Goal: Find specific page/section: Find specific page/section

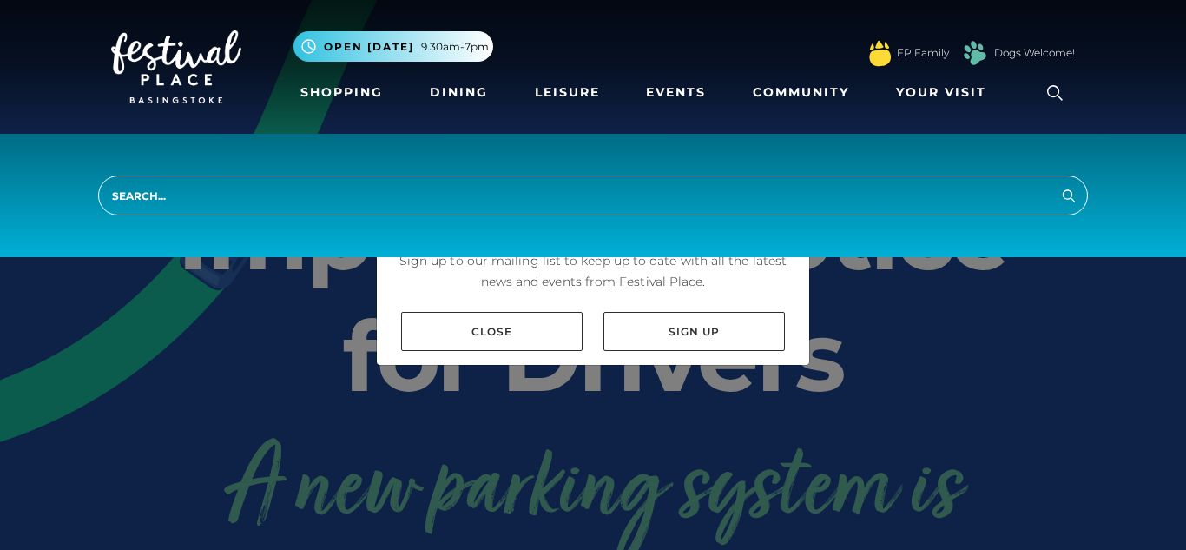
click at [786, 205] on input "search" at bounding box center [593, 195] width 990 height 40
click at [682, 203] on input "search" at bounding box center [593, 195] width 990 height 40
click at [207, 185] on input "search" at bounding box center [593, 195] width 990 height 40
click at [206, 194] on input "search" at bounding box center [593, 195] width 990 height 40
click at [845, 381] on div "Hello there! Sign up to our mailing list to keep up to date with all the latest…" at bounding box center [593, 275] width 1186 height 550
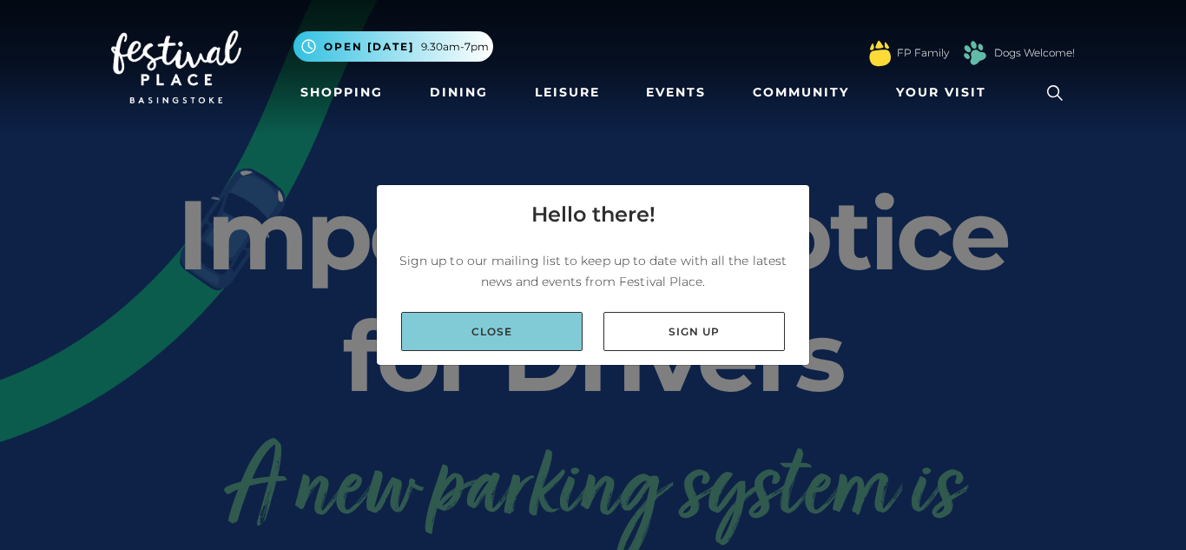
click at [532, 341] on link "Close" at bounding box center [491, 331] width 181 height 39
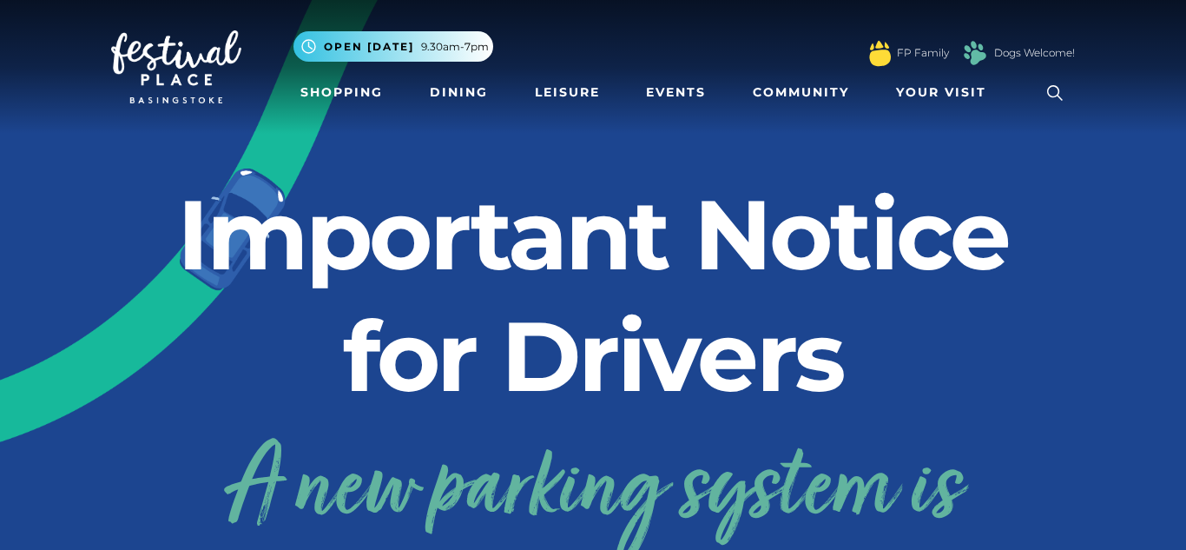
click at [1074, 95] on link at bounding box center [1055, 93] width 40 height 40
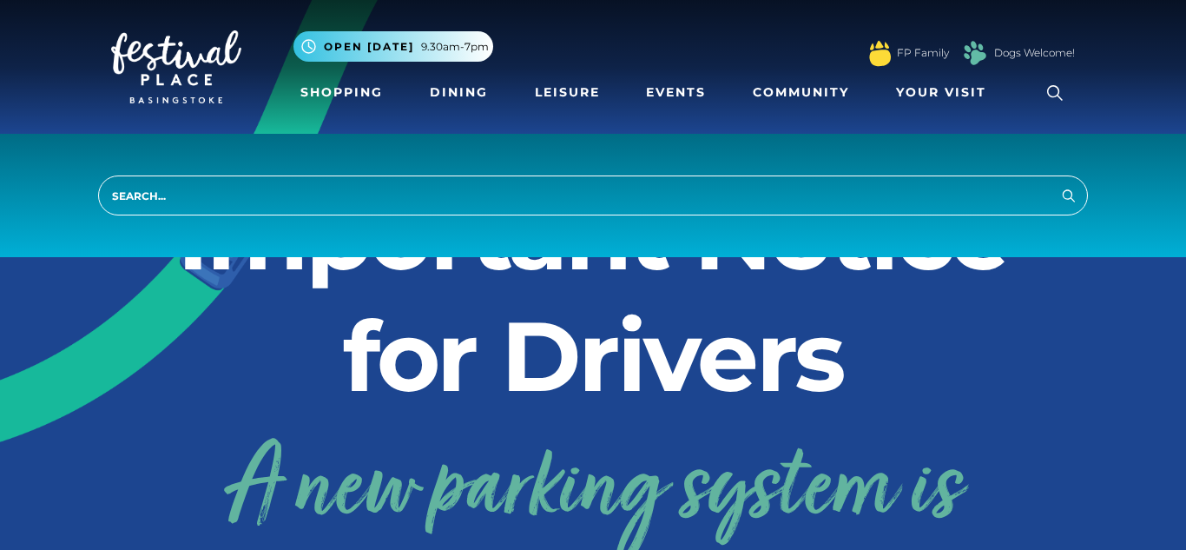
click at [906, 201] on input "search" at bounding box center [593, 195] width 990 height 40
type input "gym"
click at [1059, 184] on button "Search" at bounding box center [1069, 195] width 21 height 22
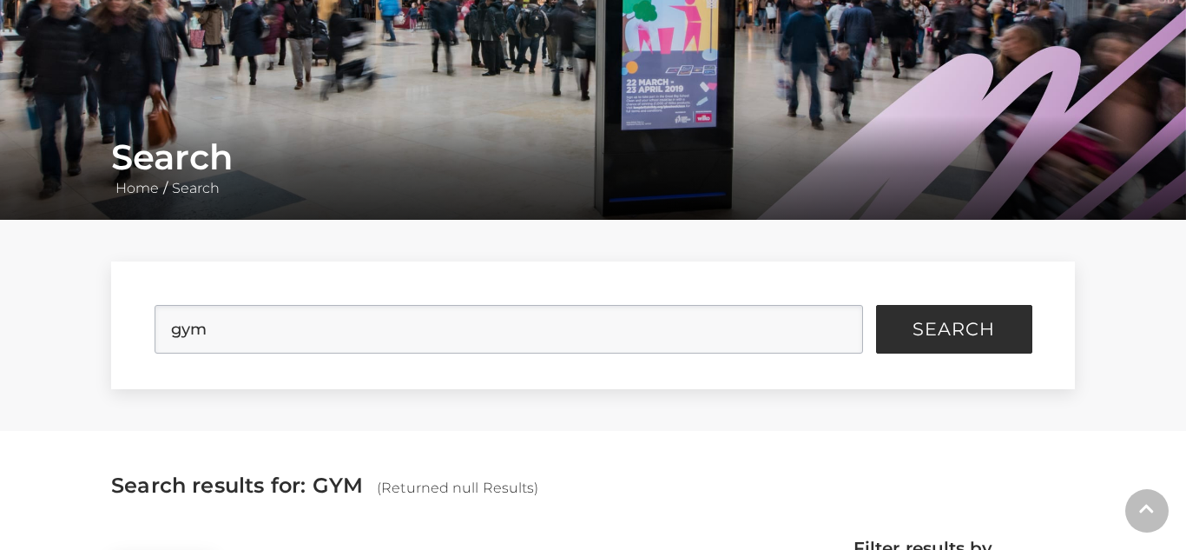
scroll to position [223, 0]
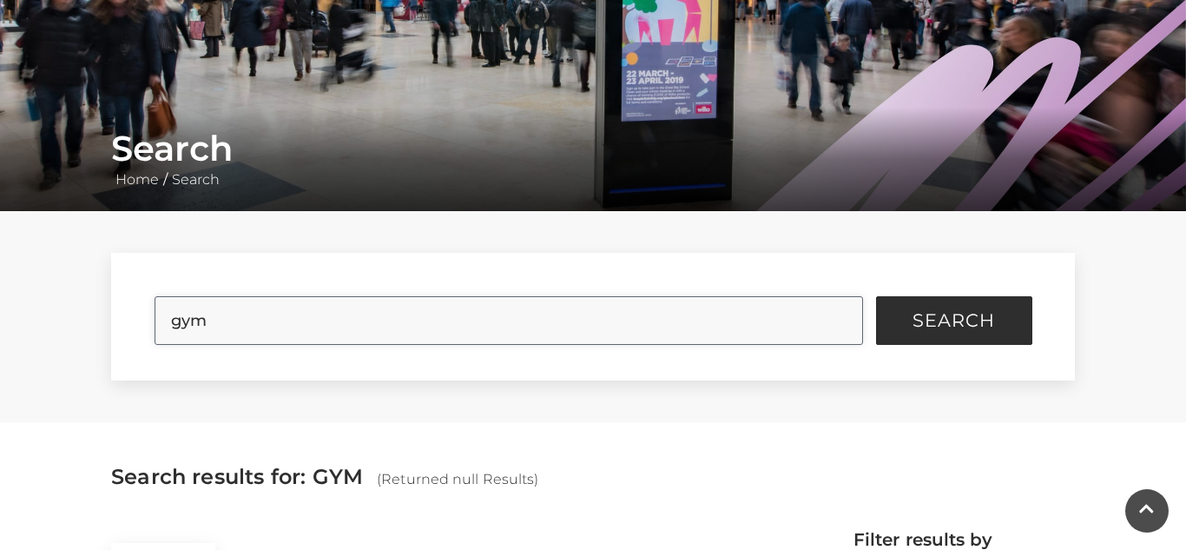
click at [174, 313] on input "gym" at bounding box center [509, 320] width 709 height 49
click at [635, 313] on input "gym" at bounding box center [509, 320] width 709 height 49
type input "gym group"
click at [876, 296] on button "Search" at bounding box center [954, 320] width 156 height 49
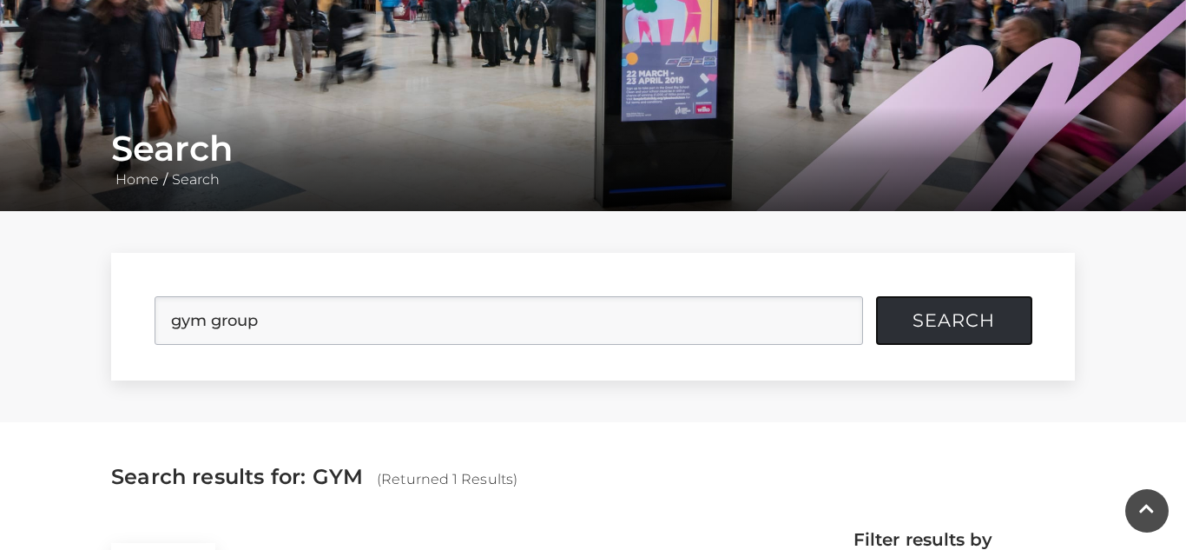
click at [994, 314] on span "Search" at bounding box center [954, 320] width 82 height 17
click at [993, 340] on button "Search" at bounding box center [954, 320] width 156 height 49
click at [992, 335] on button "Search" at bounding box center [954, 320] width 156 height 49
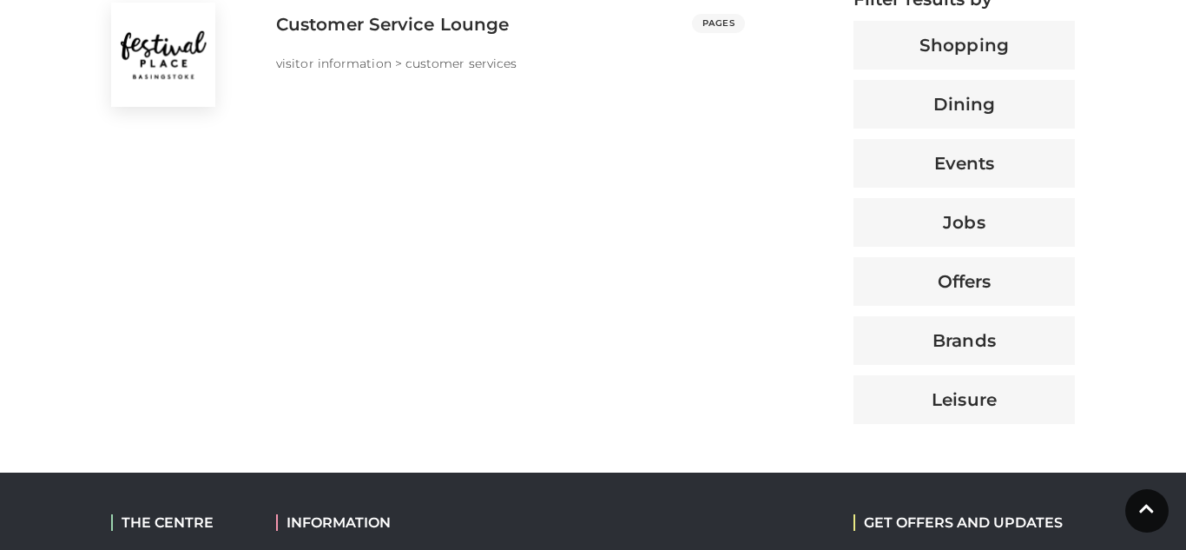
scroll to position [799, 0]
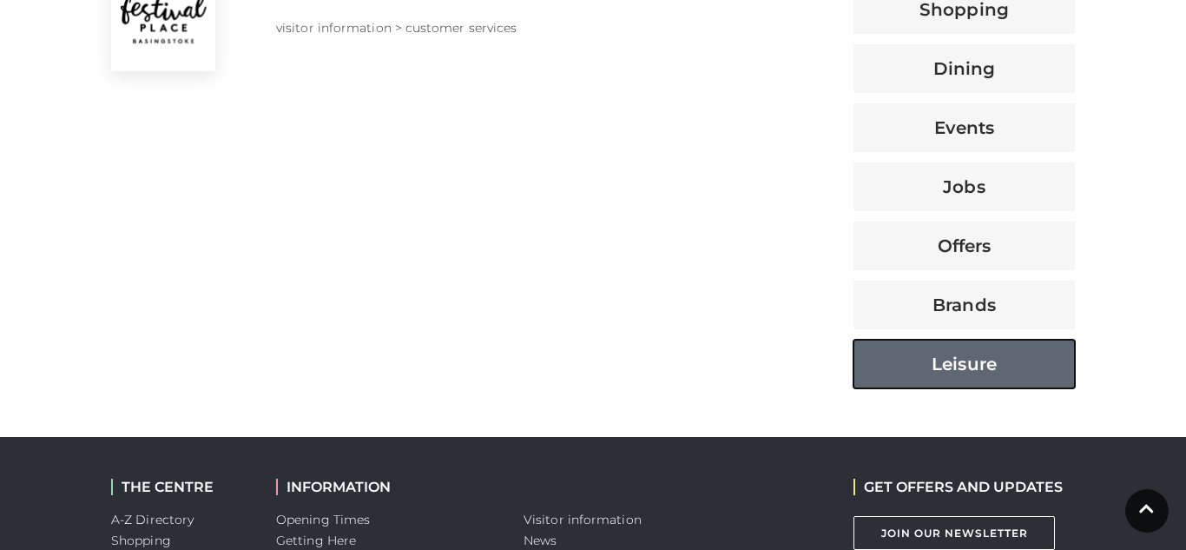
click at [1027, 363] on button "Leisure" at bounding box center [964, 364] width 221 height 49
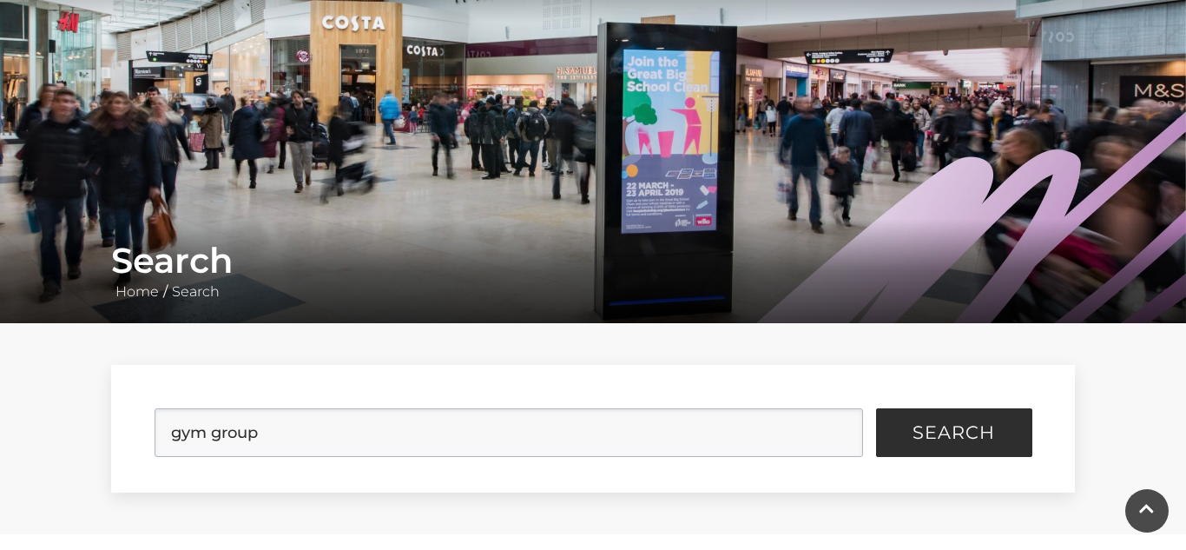
scroll to position [102, 0]
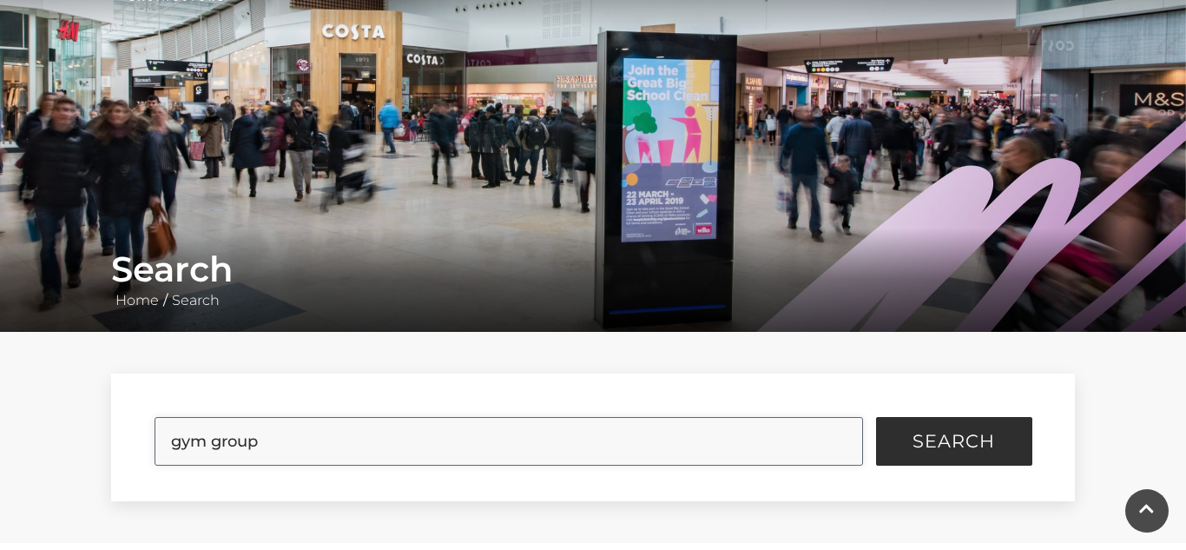
click at [815, 449] on input "gym group" at bounding box center [509, 441] width 709 height 49
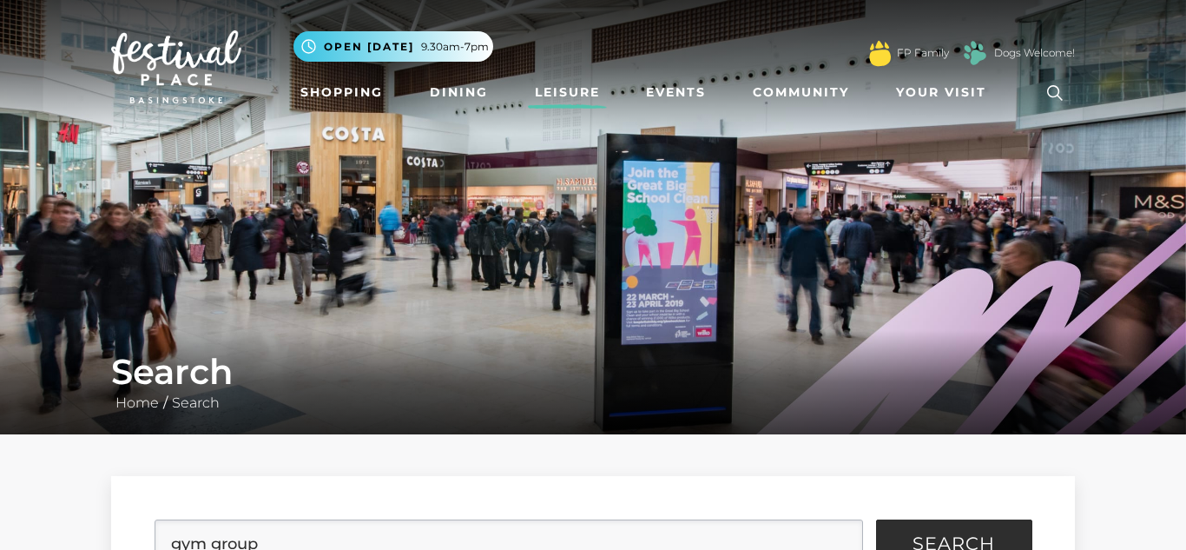
click at [577, 94] on link "Leisure" at bounding box center [567, 92] width 79 height 32
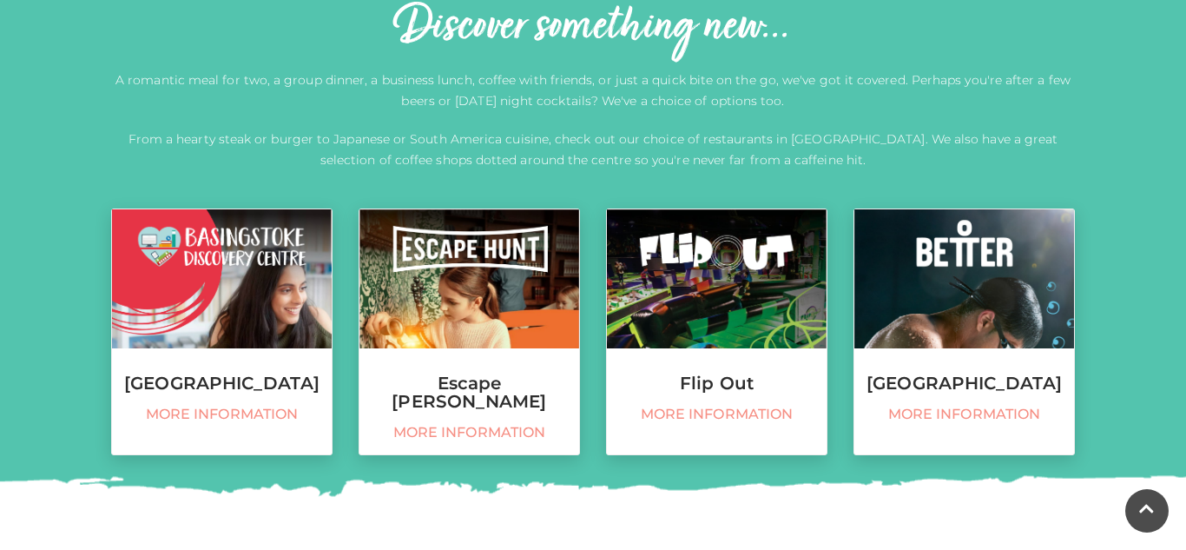
scroll to position [636, 0]
